Goal: Use online tool/utility: Use online tool/utility

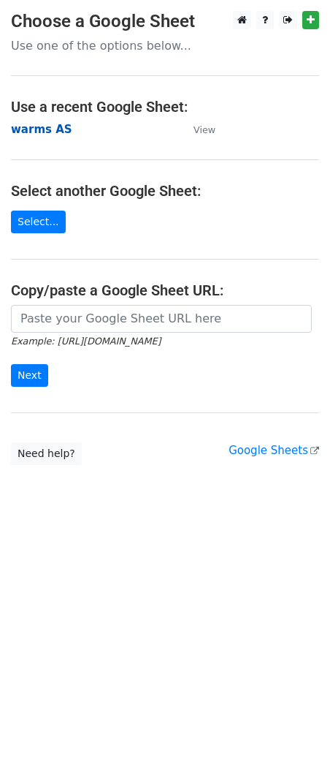
click at [39, 132] on strong "warms AS" at bounding box center [41, 129] width 61 height 13
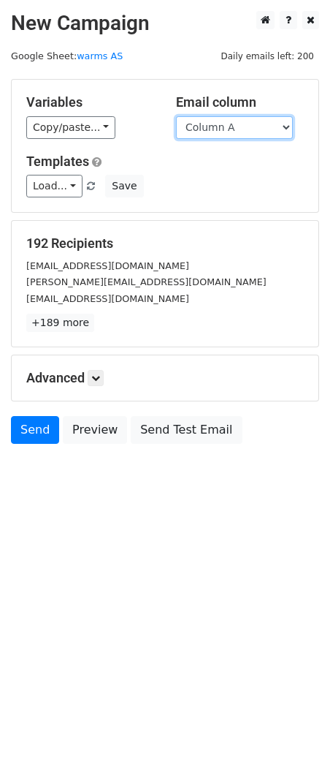
click at [220, 127] on select "Column A Column B Column C Column D Column E Column F Column G Column H Column …" at bounding box center [234, 127] width 117 height 23
select select "Column B"
click at [176, 116] on select "Column A Column B Column C Column D Column E Column F Column G Column H Column …" at bounding box center [234, 127] width 117 height 23
